Goal: Information Seeking & Learning: Understand process/instructions

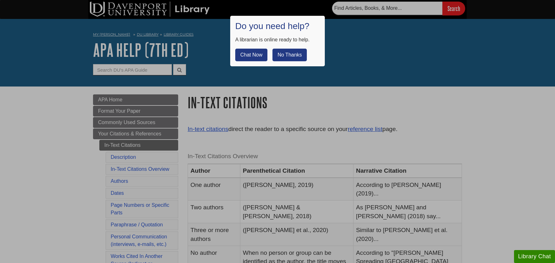
click at [296, 54] on button "No Thanks" at bounding box center [290, 55] width 34 height 13
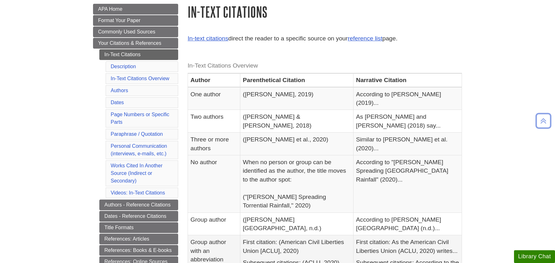
scroll to position [139, 0]
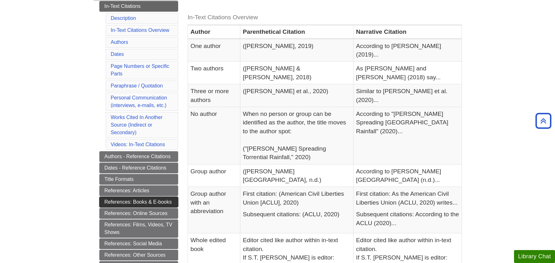
click at [144, 201] on link "References: Books & E-books" at bounding box center [138, 202] width 79 height 11
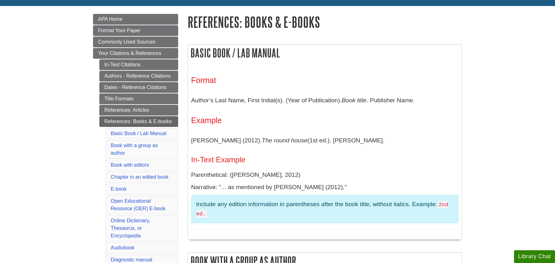
scroll to position [104, 0]
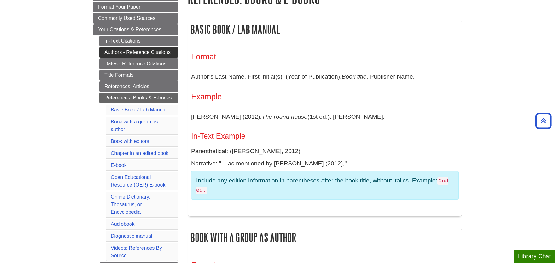
click at [124, 51] on link "Authors - Reference Citations" at bounding box center [138, 52] width 79 height 11
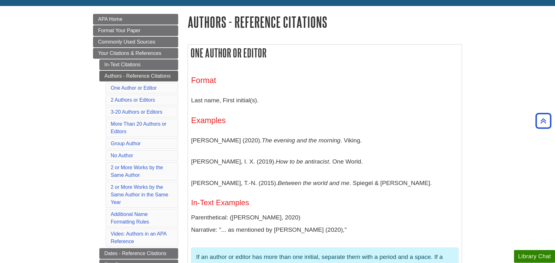
scroll to position [69, 0]
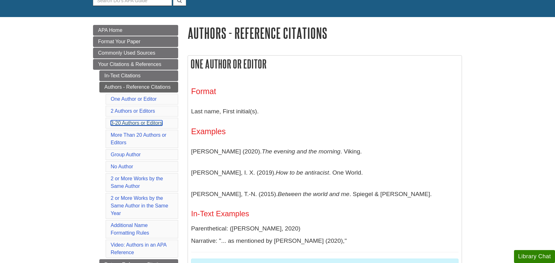
click at [137, 123] on link "3-20 Authors or Editors" at bounding box center [137, 122] width 52 height 5
